Goal: Complete application form

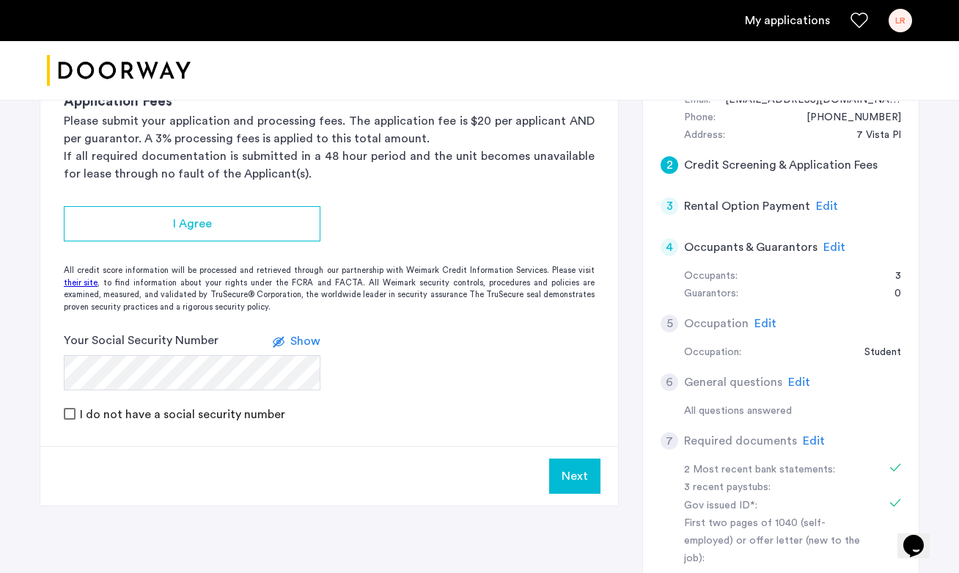
scroll to position [322, 0]
